Goal: Task Accomplishment & Management: Complete application form

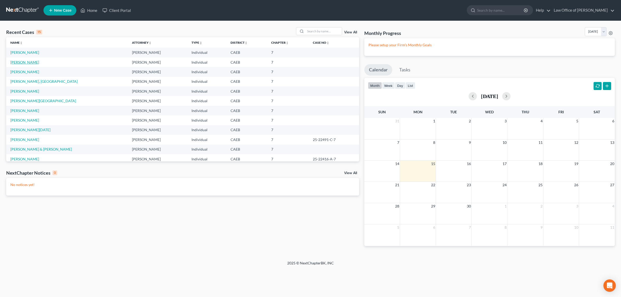
click at [27, 61] on link "[PERSON_NAME]" at bounding box center [24, 62] width 29 height 4
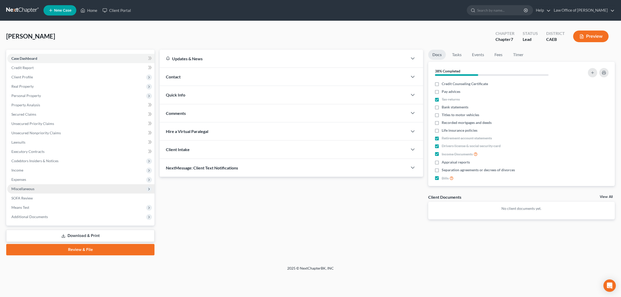
click at [34, 187] on span "Miscellaneous" at bounding box center [80, 188] width 147 height 9
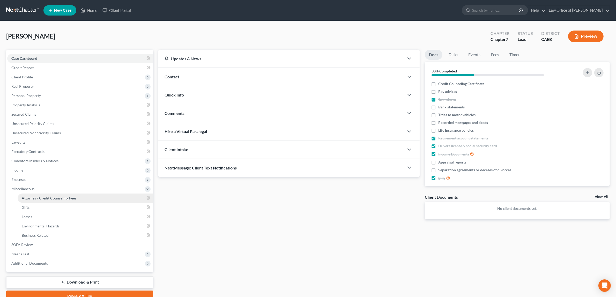
click at [43, 197] on span "Attorney / Credit Counseling Fees" at bounding box center [49, 198] width 55 height 4
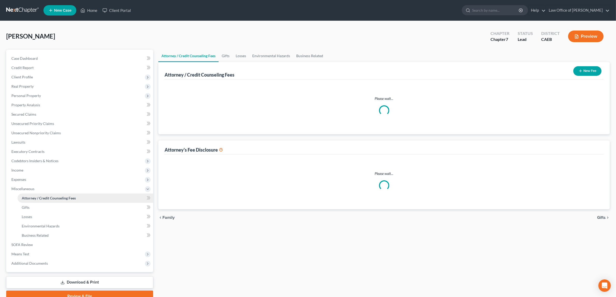
select select "1"
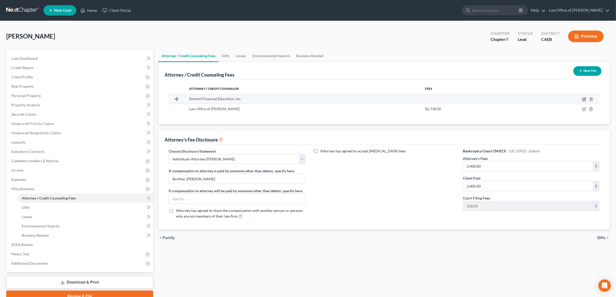
click at [583, 100] on icon "button" at bounding box center [584, 99] width 4 height 4
select select "3"
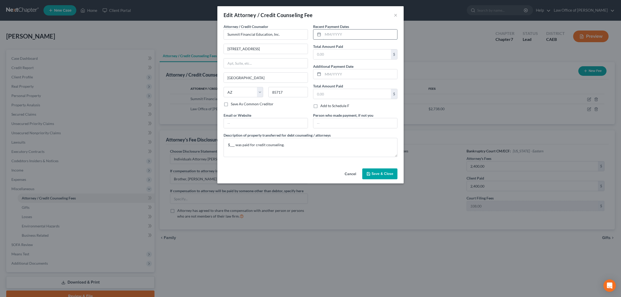
click at [335, 33] on input "text" at bounding box center [360, 35] width 74 height 10
type input "[DATE]"
type input "34.95"
click at [235, 146] on textarea "$___ was paid for credit counseling." at bounding box center [311, 147] width 174 height 19
type textarea "$34.95 was paid for credit counseling."
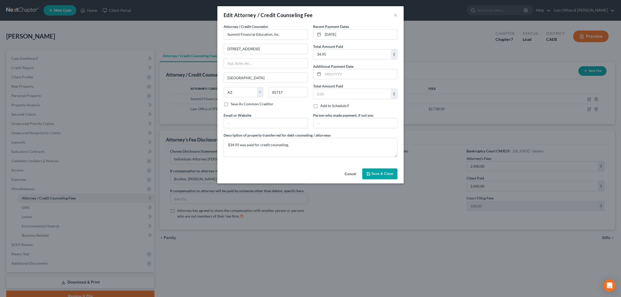
click at [376, 173] on span "Save & Close" at bounding box center [383, 174] width 22 height 4
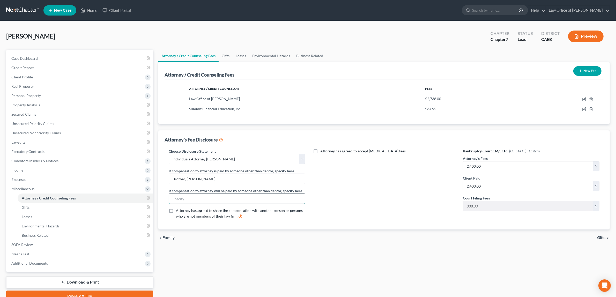
click at [228, 203] on input "text" at bounding box center [237, 199] width 136 height 10
drag, startPoint x: 179, startPoint y: 194, endPoint x: 166, endPoint y: 188, distance: 13.6
click at [178, 194] on div at bounding box center [237, 199] width 137 height 10
